Goal: Information Seeking & Learning: Learn about a topic

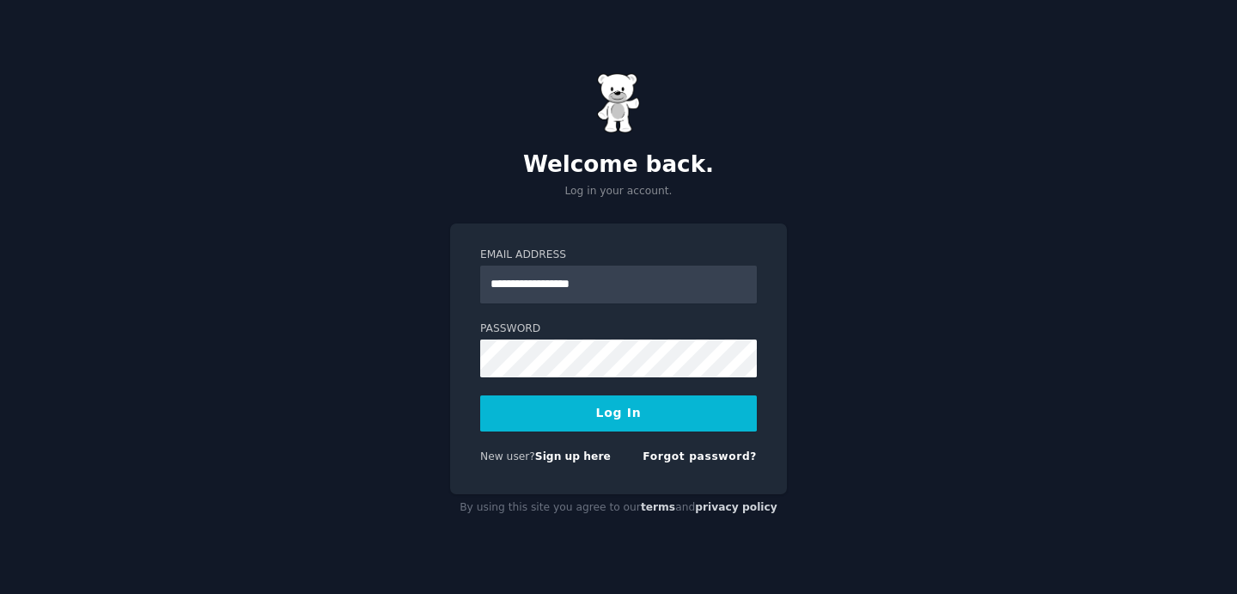
click at [584, 410] on button "Log In" at bounding box center [618, 413] width 277 height 36
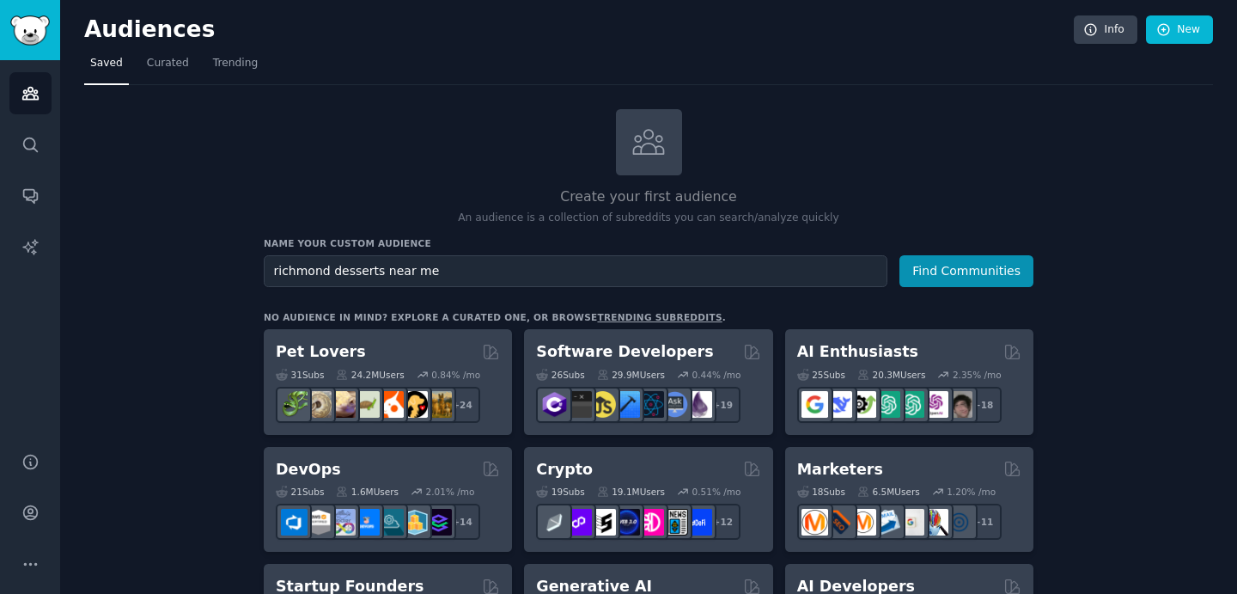
type input "richmond desserts near me"
click at [900, 255] on button "Find Communities" at bounding box center [967, 271] width 134 height 32
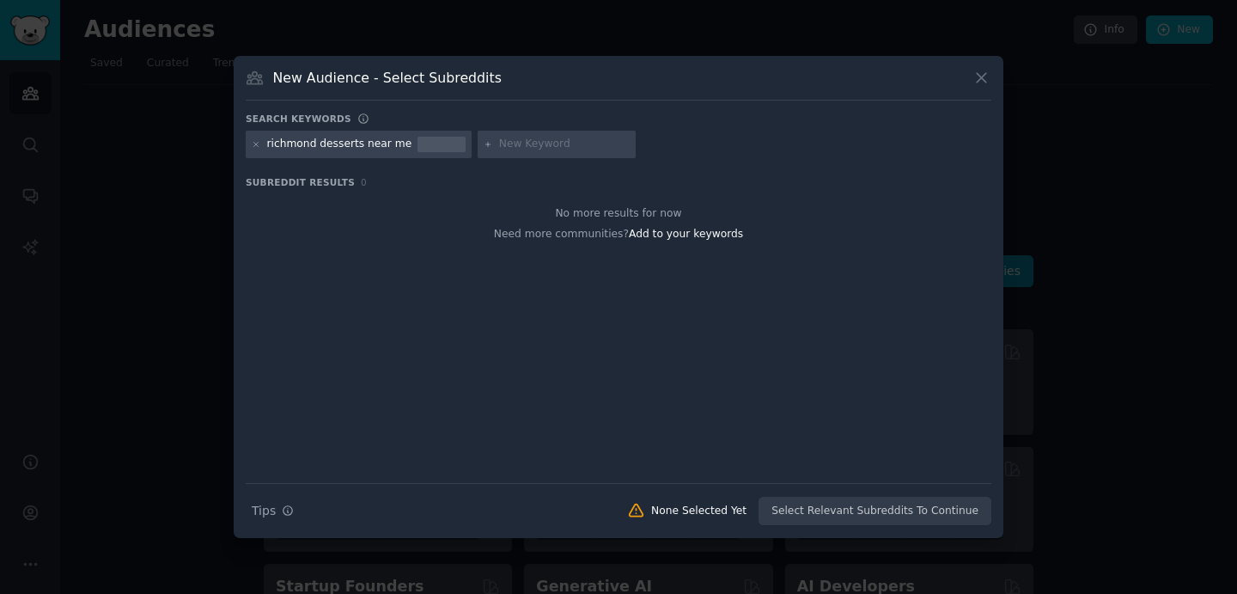
click at [403, 143] on div "richmond desserts near me" at bounding box center [359, 144] width 226 height 27
drag, startPoint x: 403, startPoint y: 143, endPoint x: 362, endPoint y: 149, distance: 41.7
click at [362, 149] on div "richmond desserts near me" at bounding box center [359, 144] width 226 height 27
click at [407, 143] on div "richmond desserts near me" at bounding box center [359, 144] width 226 height 27
click at [403, 147] on div "richmond desserts near me" at bounding box center [359, 144] width 226 height 27
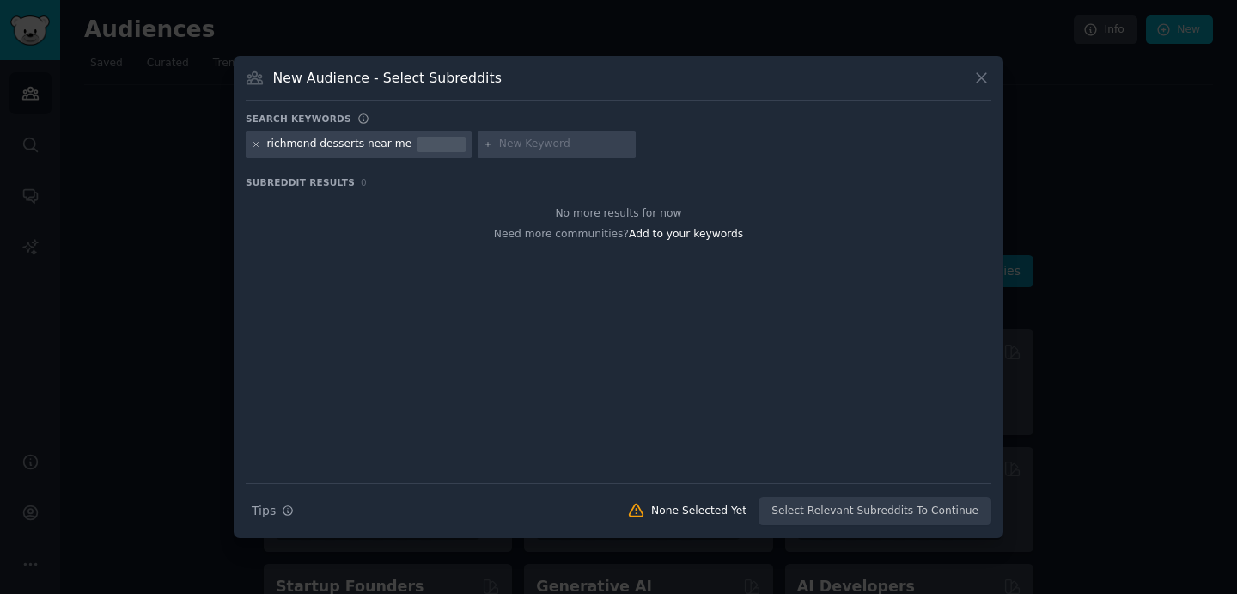
click at [259, 145] on icon at bounding box center [256, 144] width 9 height 9
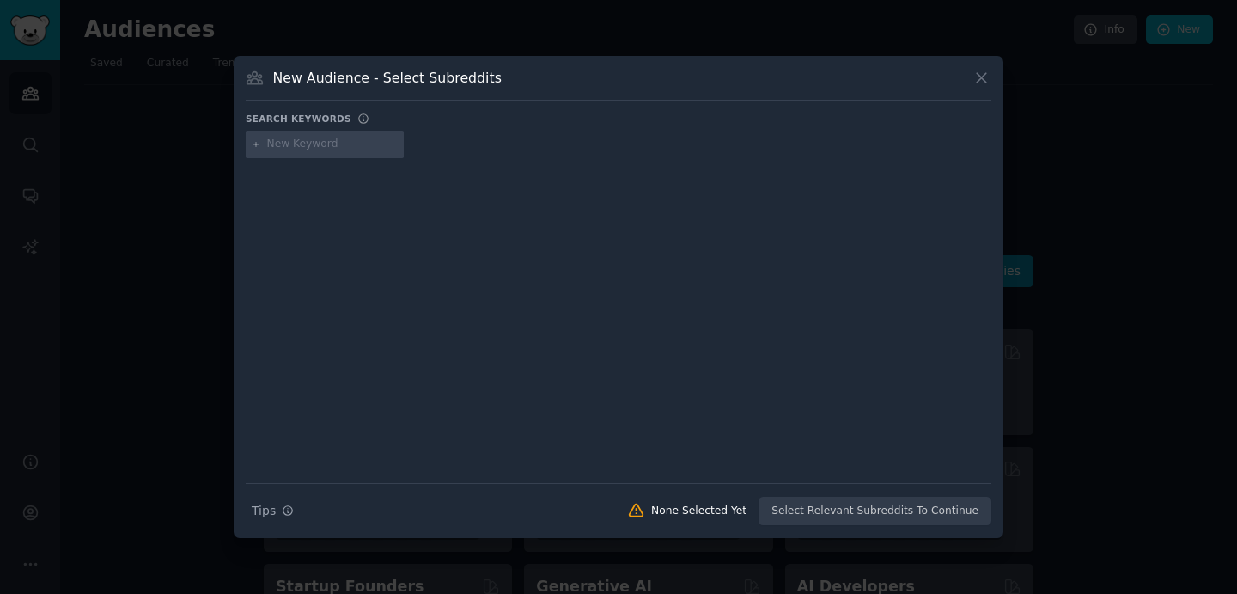
click at [288, 151] on div at bounding box center [325, 144] width 158 height 27
click at [288, 149] on input "text" at bounding box center [332, 144] width 131 height 15
type input "richmond cupcakes"
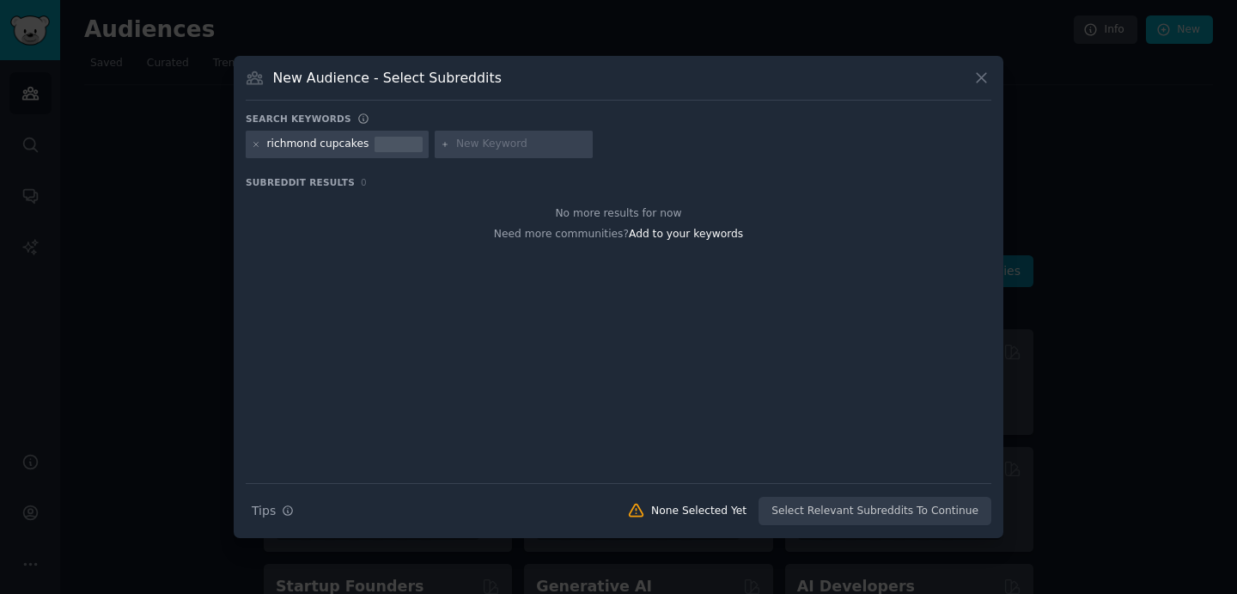
click at [363, 142] on div "richmond cupcakes" at bounding box center [337, 144] width 183 height 27
drag, startPoint x: 363, startPoint y: 142, endPoint x: 267, endPoint y: 139, distance: 96.3
click at [267, 139] on div "richmond cupcakes" at bounding box center [337, 144] width 183 height 27
click at [259, 144] on icon at bounding box center [256, 144] width 9 height 9
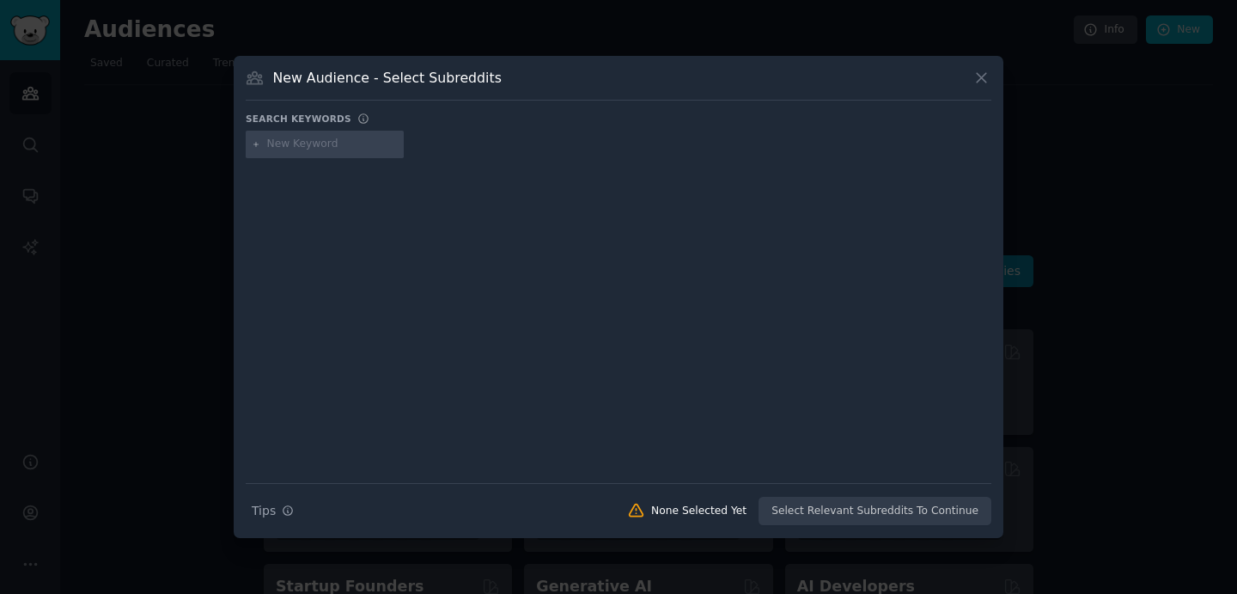
click at [289, 147] on input "text" at bounding box center [332, 144] width 131 height 15
type input "richmond va"
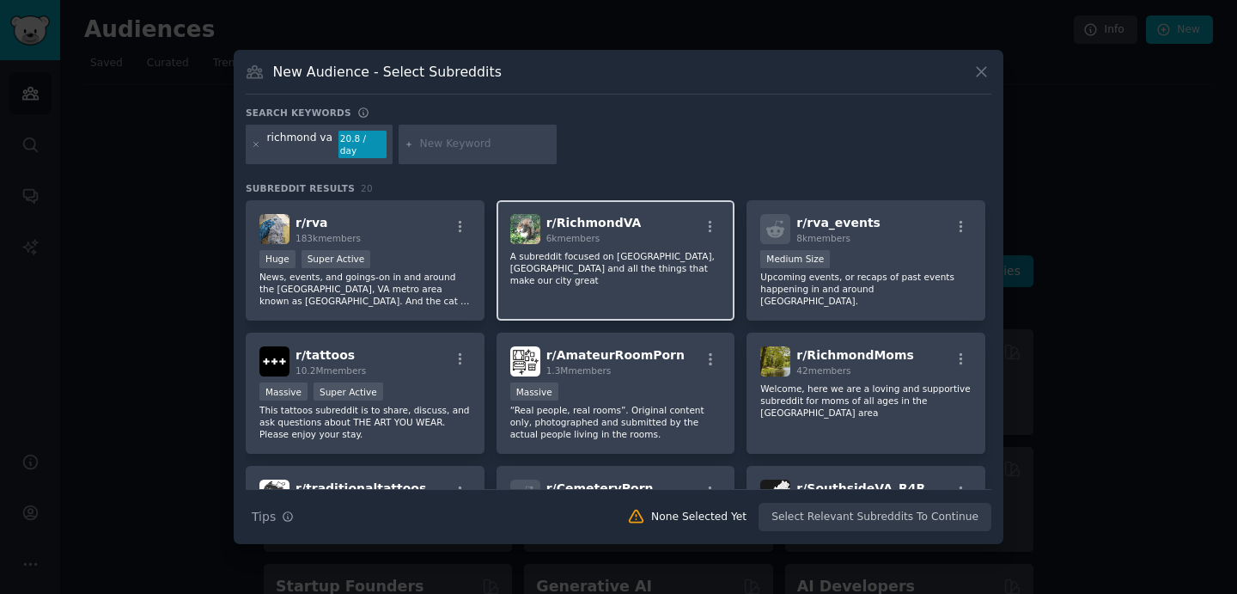
click at [567, 239] on div "r/ RichmondVA 6k members A subreddit focused on [GEOGRAPHIC_DATA], [GEOGRAPHIC_…" at bounding box center [616, 260] width 239 height 121
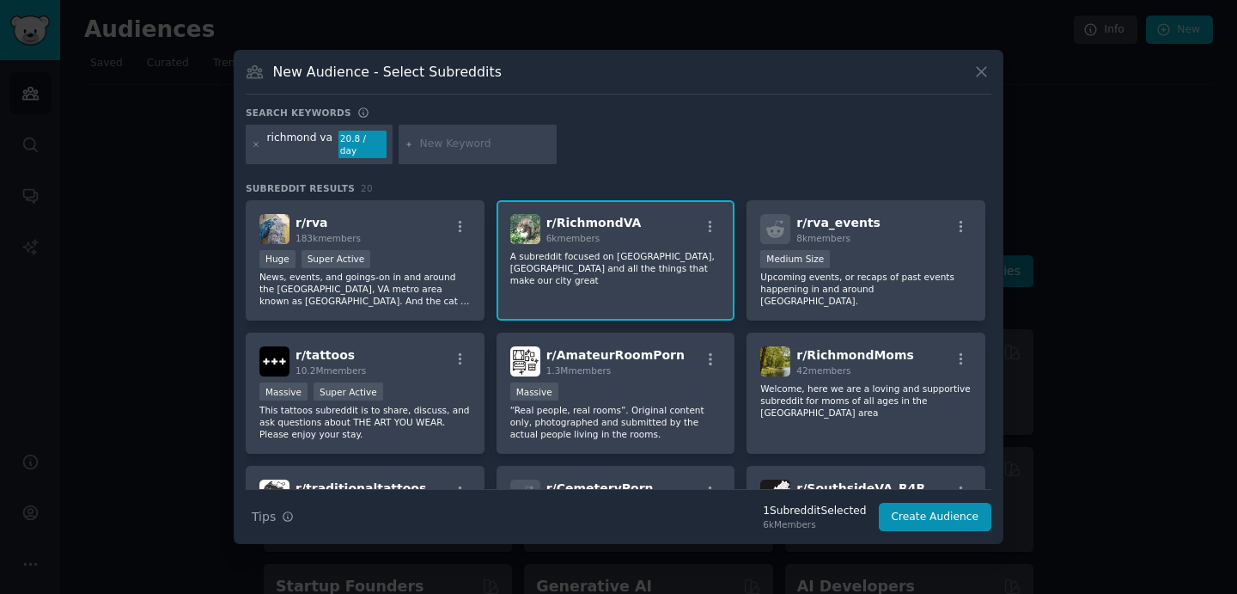
scroll to position [3, 0]
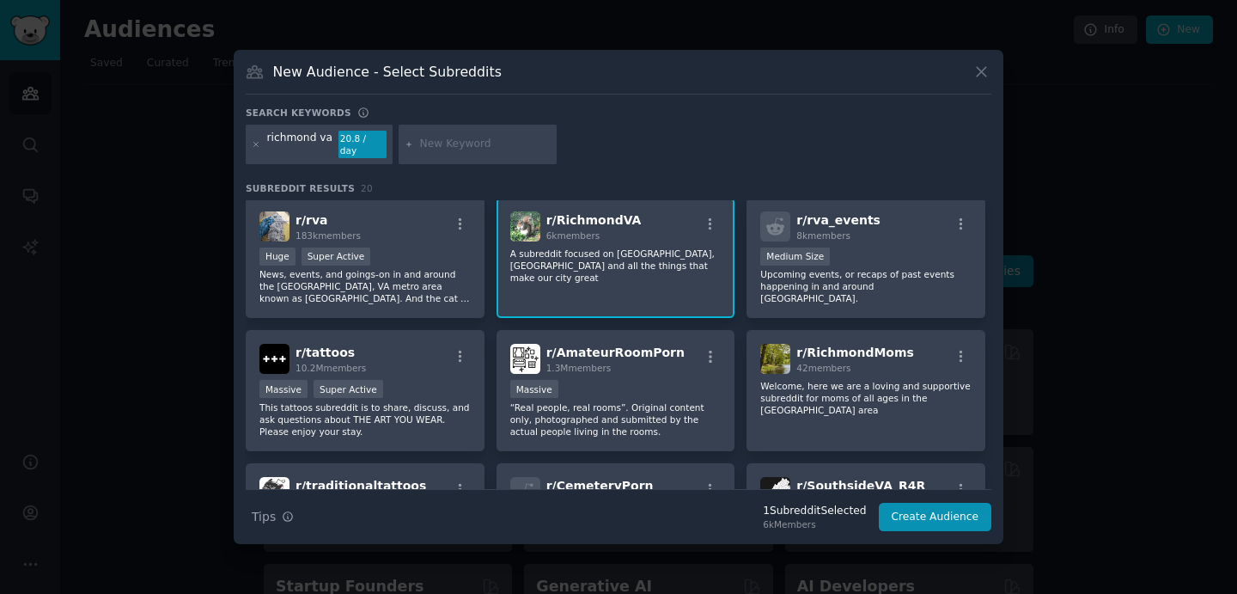
click at [571, 213] on span "r/ RichmondVA" at bounding box center [593, 220] width 95 height 14
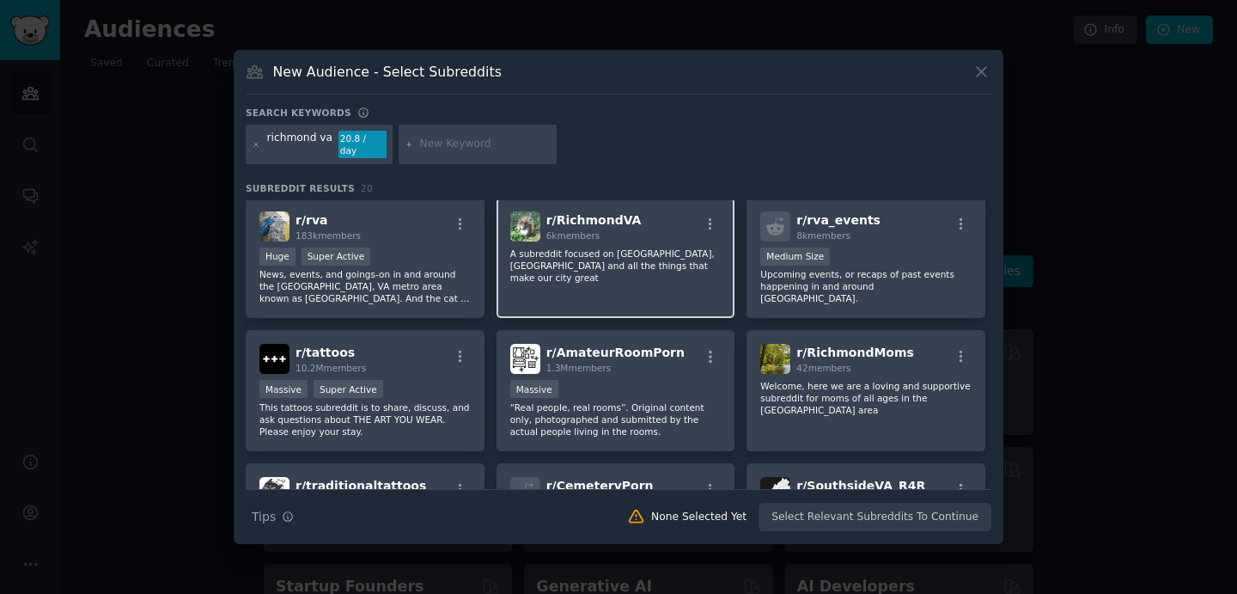
click at [571, 213] on span "r/ RichmondVA" at bounding box center [593, 220] width 95 height 14
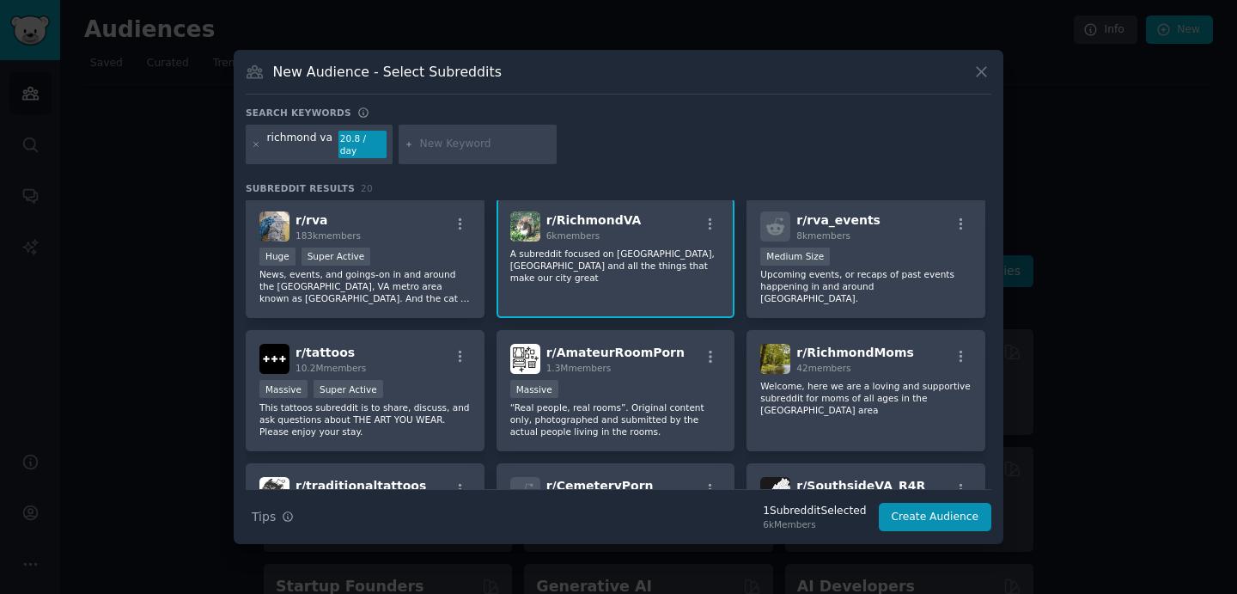
click at [465, 149] on input "text" at bounding box center [485, 144] width 131 height 15
type input "b"
type input "food"
